Goal: Transaction & Acquisition: Download file/media

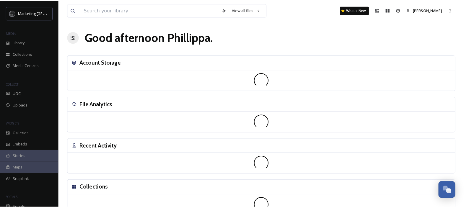
scroll to position [246, 0]
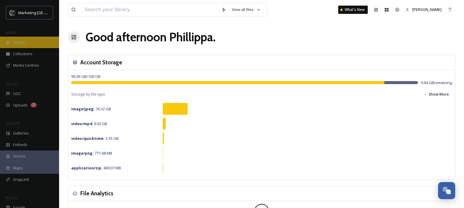
click at [31, 41] on div "Library" at bounding box center [29, 43] width 59 height 12
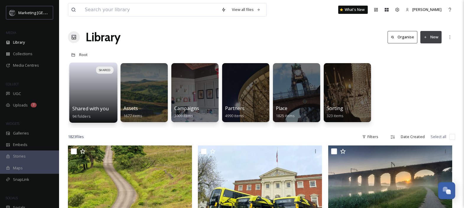
click at [77, 98] on div at bounding box center [93, 86] width 42 height 40
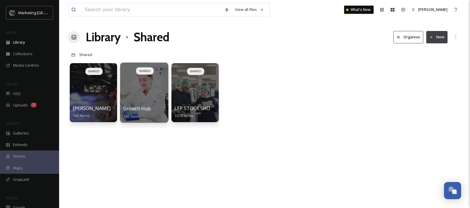
click at [127, 94] on div at bounding box center [144, 93] width 48 height 60
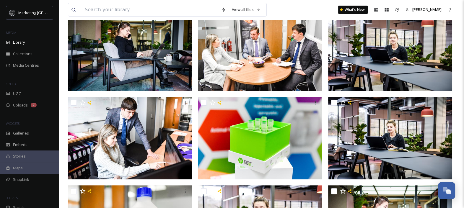
scroll to position [224, 0]
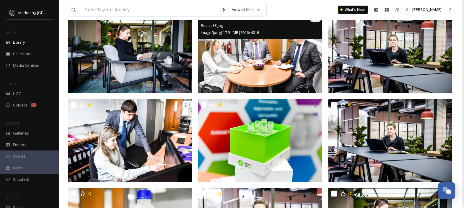
click at [314, 19] on icon at bounding box center [315, 16] width 5 height 5
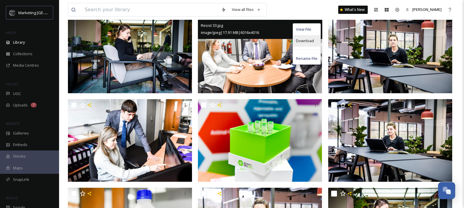
click at [308, 44] on span "Download" at bounding box center [305, 41] width 18 height 6
